Goal: Submit feedback/report problem

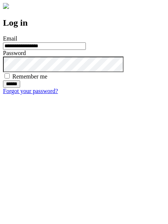
type input "**********"
click at [20, 88] on input "******" at bounding box center [11, 83] width 17 height 7
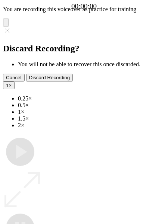
type input "**********"
